Goal: Task Accomplishment & Management: Use online tool/utility

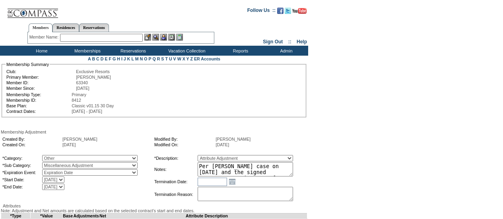
scroll to position [115, 0]
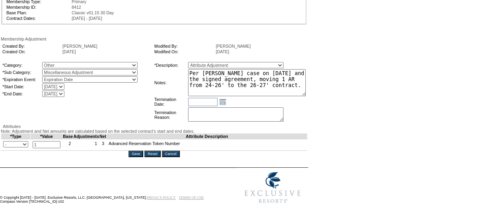
drag, startPoint x: 305, startPoint y: 61, endPoint x: 327, endPoint y: 74, distance: 25.7
click at [327, 74] on form "Follow Us ::" at bounding box center [250, 58] width 501 height 299
click at [178, 157] on input "Cancel" at bounding box center [171, 154] width 18 height 6
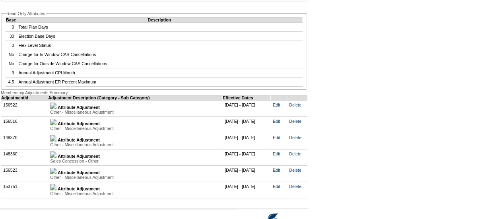
scroll to position [1588, 0]
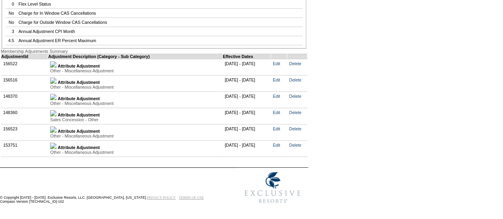
click at [57, 68] on img at bounding box center [53, 64] width 6 height 6
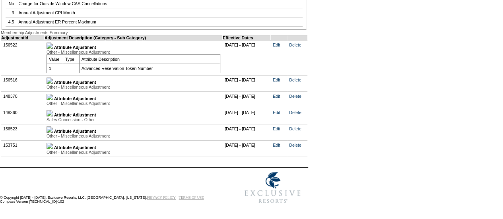
click at [53, 117] on img at bounding box center [50, 113] width 6 height 6
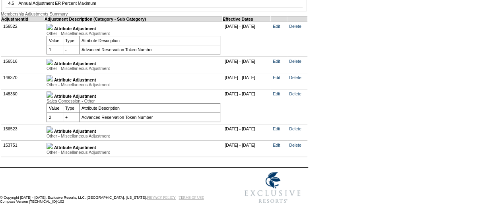
click at [53, 82] on img at bounding box center [50, 78] width 6 height 6
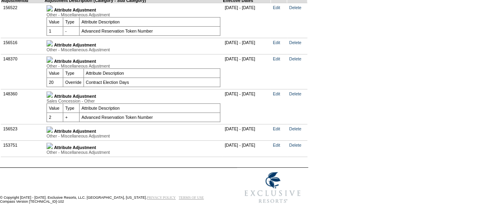
click at [53, 47] on img at bounding box center [50, 43] width 6 height 6
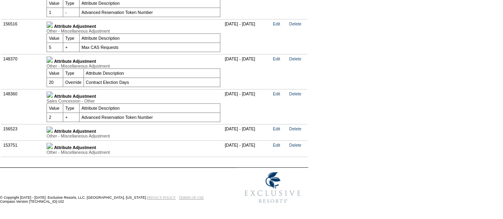
scroll to position [1653, 0]
click at [53, 133] on img at bounding box center [50, 130] width 6 height 6
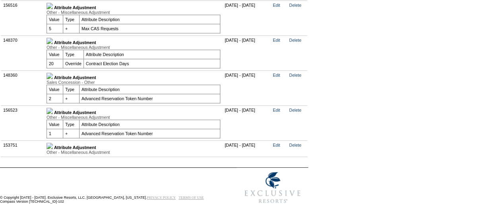
scroll to position [1692, 0]
click at [53, 149] on img at bounding box center [50, 146] width 6 height 6
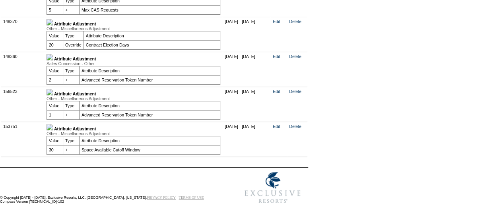
click at [53, 131] on img at bounding box center [50, 127] width 6 height 6
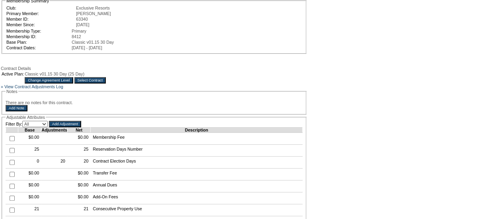
scroll to position [0, 0]
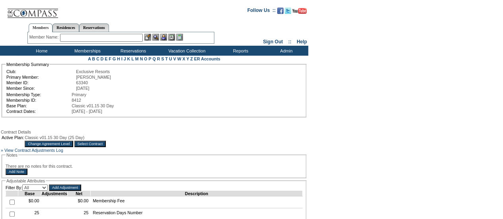
click at [106, 147] on input "Select Contract" at bounding box center [90, 144] width 32 height 6
